Goal: Information Seeking & Learning: Find specific fact

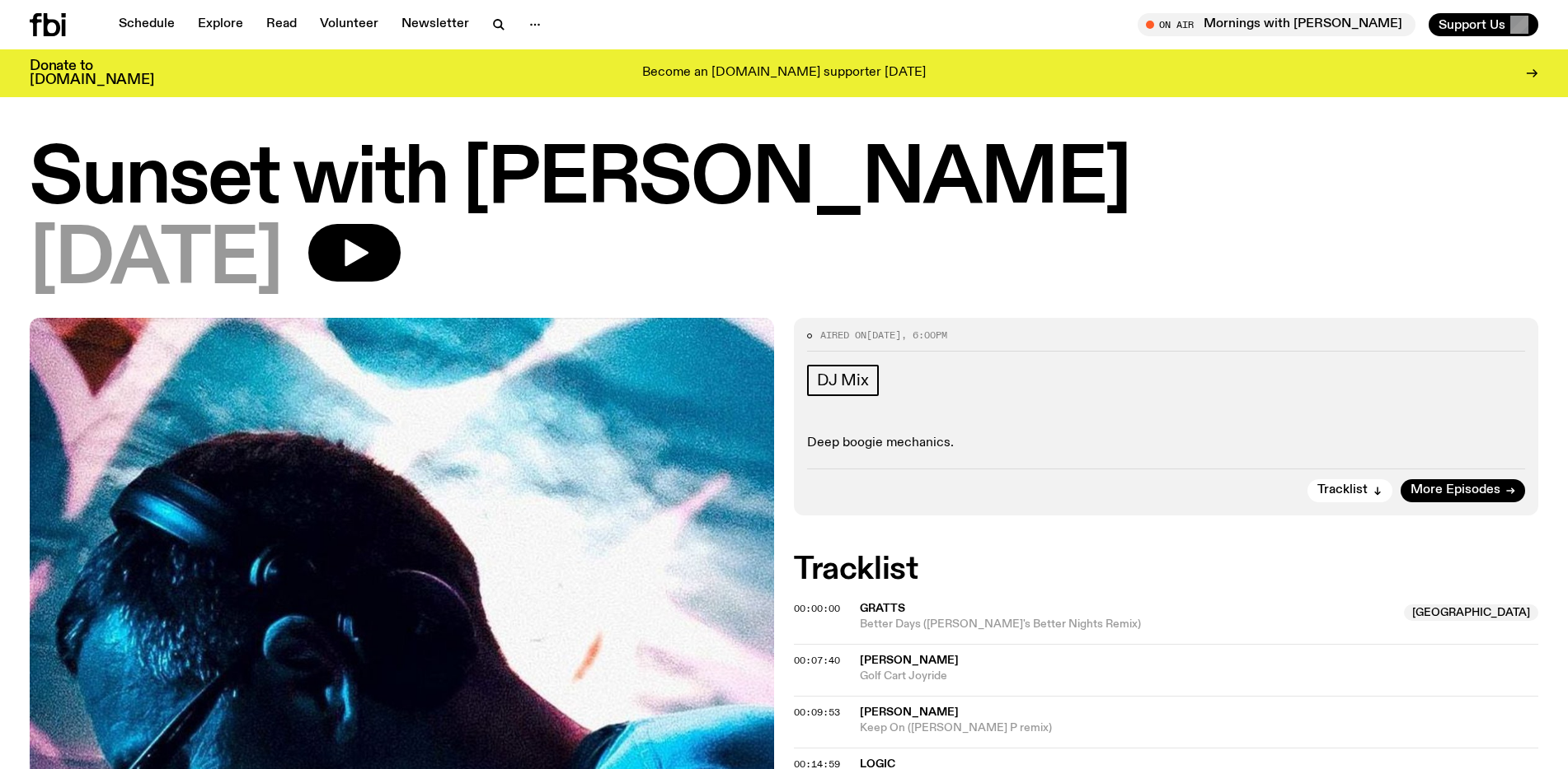
scroll to position [337, 0]
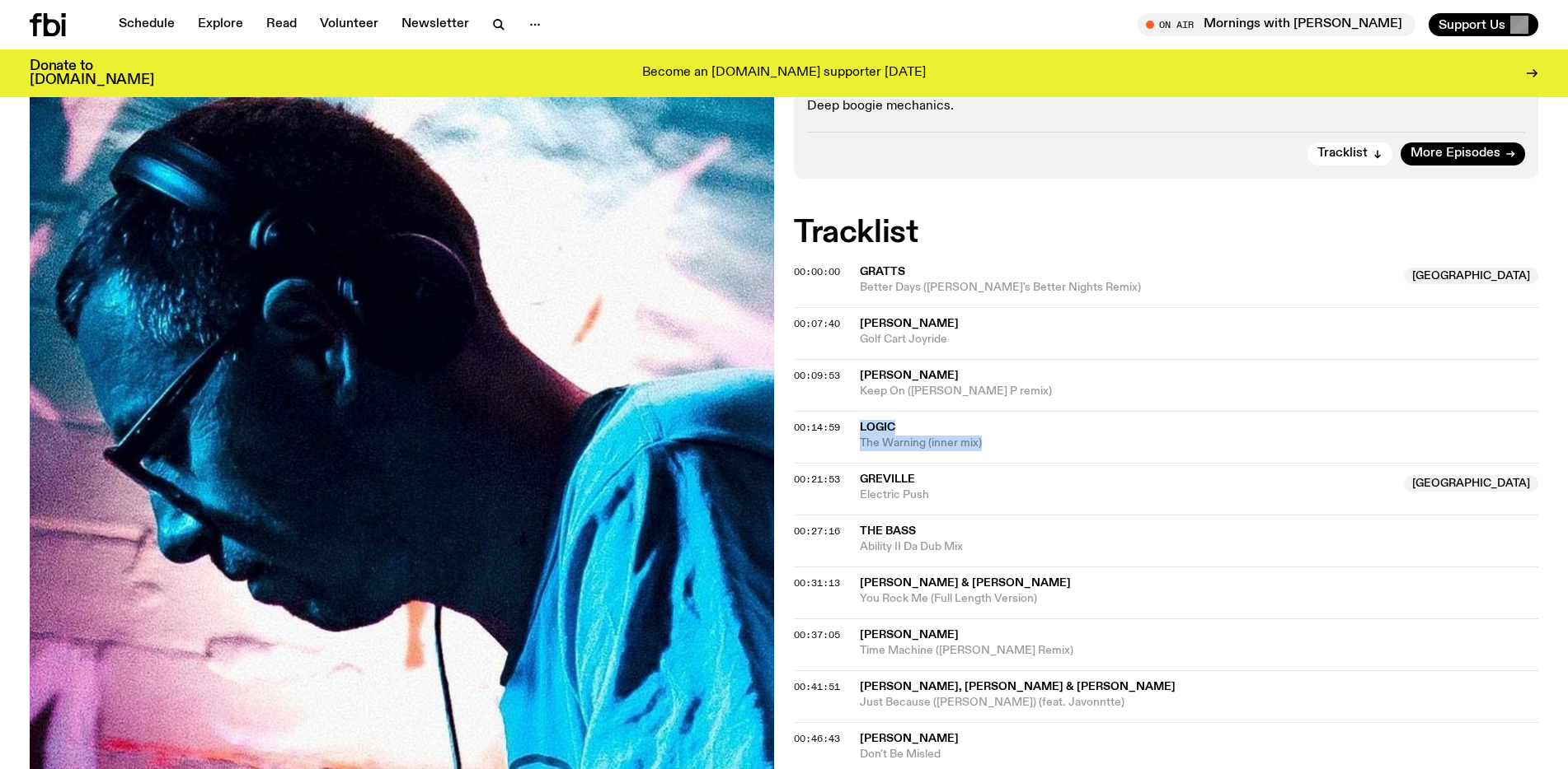
drag, startPoint x: 987, startPoint y: 443, endPoint x: 855, endPoint y: 424, distance: 133.4
click at [855, 463] on div "00:14:59 Logic The Warning (inner mix)" at bounding box center [1166, 489] width 745 height 52
copy div "Logic The Warning (inner mix)"
click at [1030, 515] on div "00:21:53 Greville [GEOGRAPHIC_DATA] Electric Push [GEOGRAPHIC_DATA]" at bounding box center [1166, 541] width 745 height 52
drag, startPoint x: 983, startPoint y: 547, endPoint x: 859, endPoint y: 529, distance: 125.3
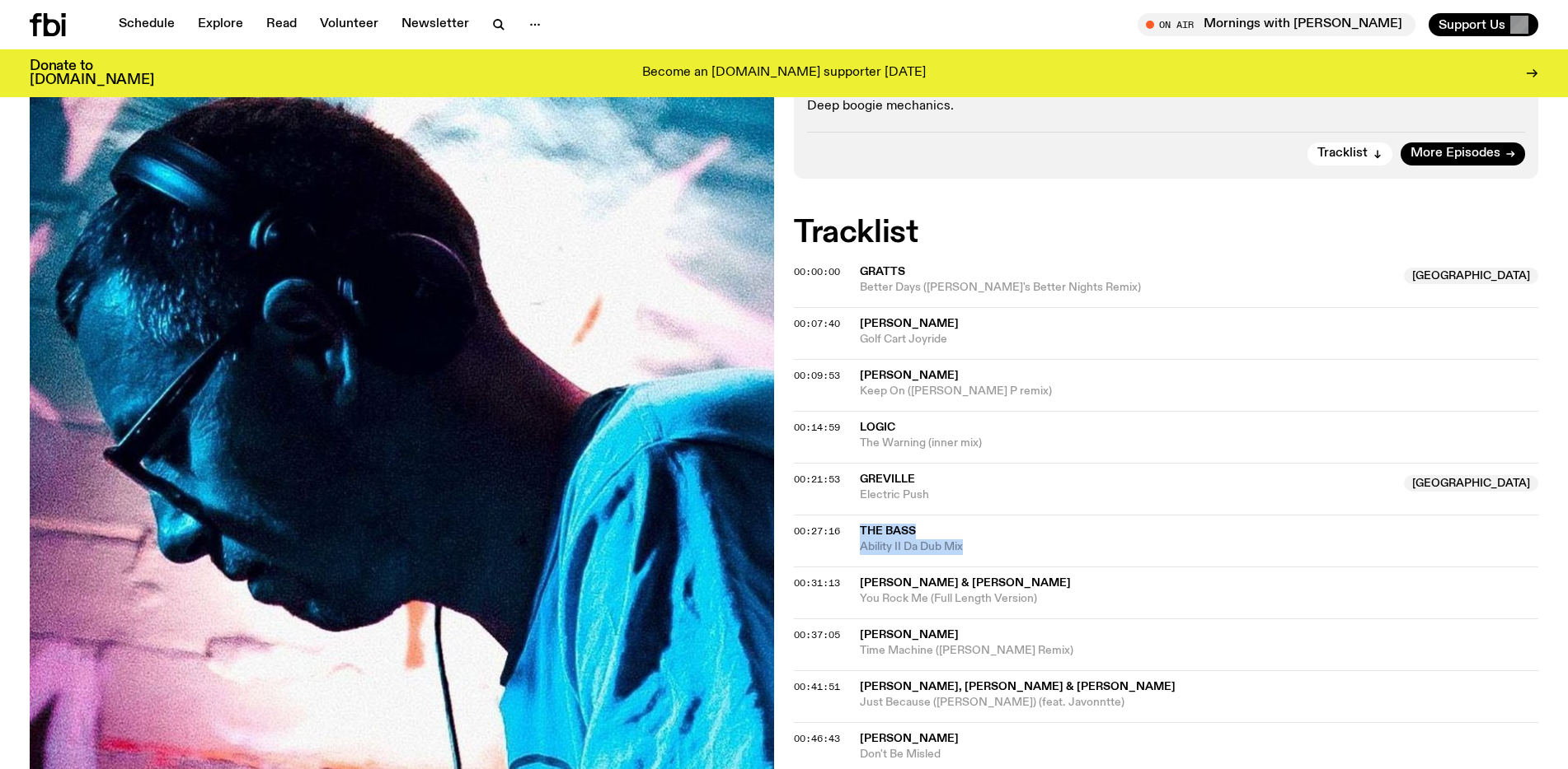
click at [859, 529] on div "The Bass Ability II Da Dub Mix" at bounding box center [1199, 539] width 678 height 31
copy div "The Bass Ability II Da Dub Mix"
drag, startPoint x: 1049, startPoint y: 596, endPoint x: 851, endPoint y: 584, distance: 198.4
click at [853, 618] on div "00:31:13 [PERSON_NAME] & [PERSON_NAME] You Rock Me (Full Length Version)" at bounding box center [1166, 644] width 745 height 52
copy div "[PERSON_NAME] & [PERSON_NAME] You Rock Me (Full Length Version)"
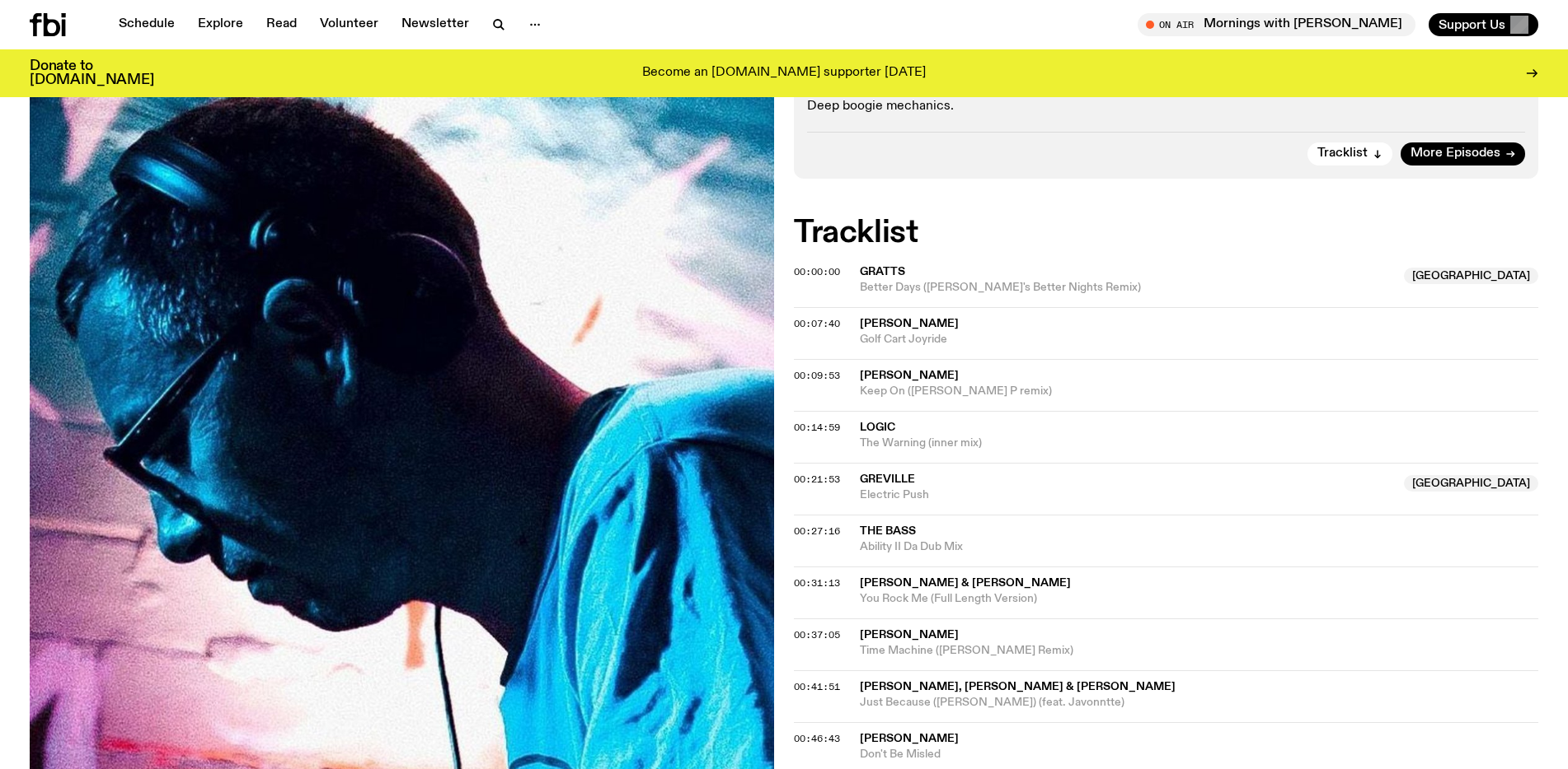
click at [1049, 655] on span "Time Machine ([PERSON_NAME] Remix)" at bounding box center [1199, 651] width 678 height 16
drag, startPoint x: 1044, startPoint y: 646, endPoint x: 854, endPoint y: 631, distance: 190.6
click at [854, 671] on div "00:37:05 [PERSON_NAME] Time Machine ([PERSON_NAME] Remix)" at bounding box center [1166, 696] width 745 height 52
copy div "[PERSON_NAME] Time Machine ([PERSON_NAME] Remix)"
